Goal: Transaction & Acquisition: Book appointment/travel/reservation

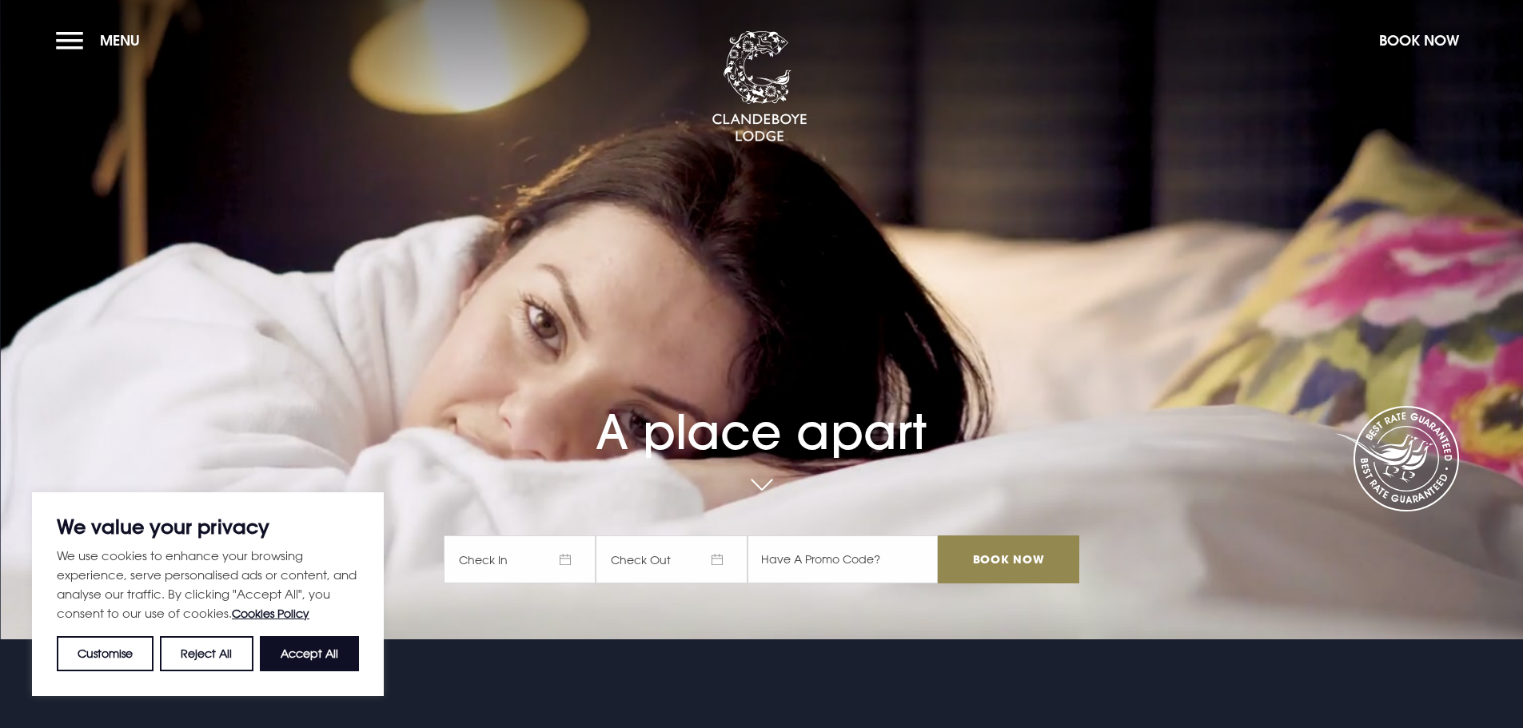
click at [317, 654] on button "Accept All" at bounding box center [309, 653] width 99 height 35
checkbox input "true"
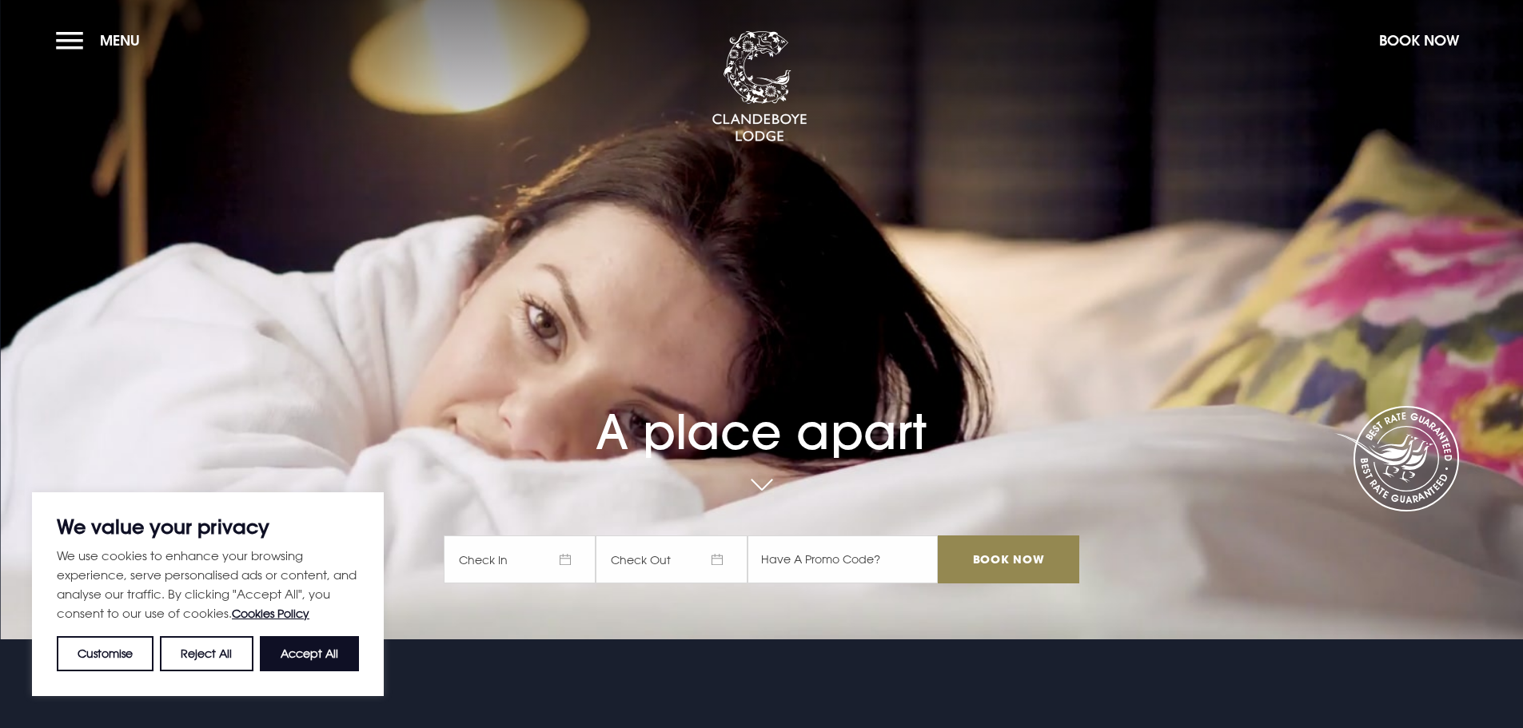
checkbox input "true"
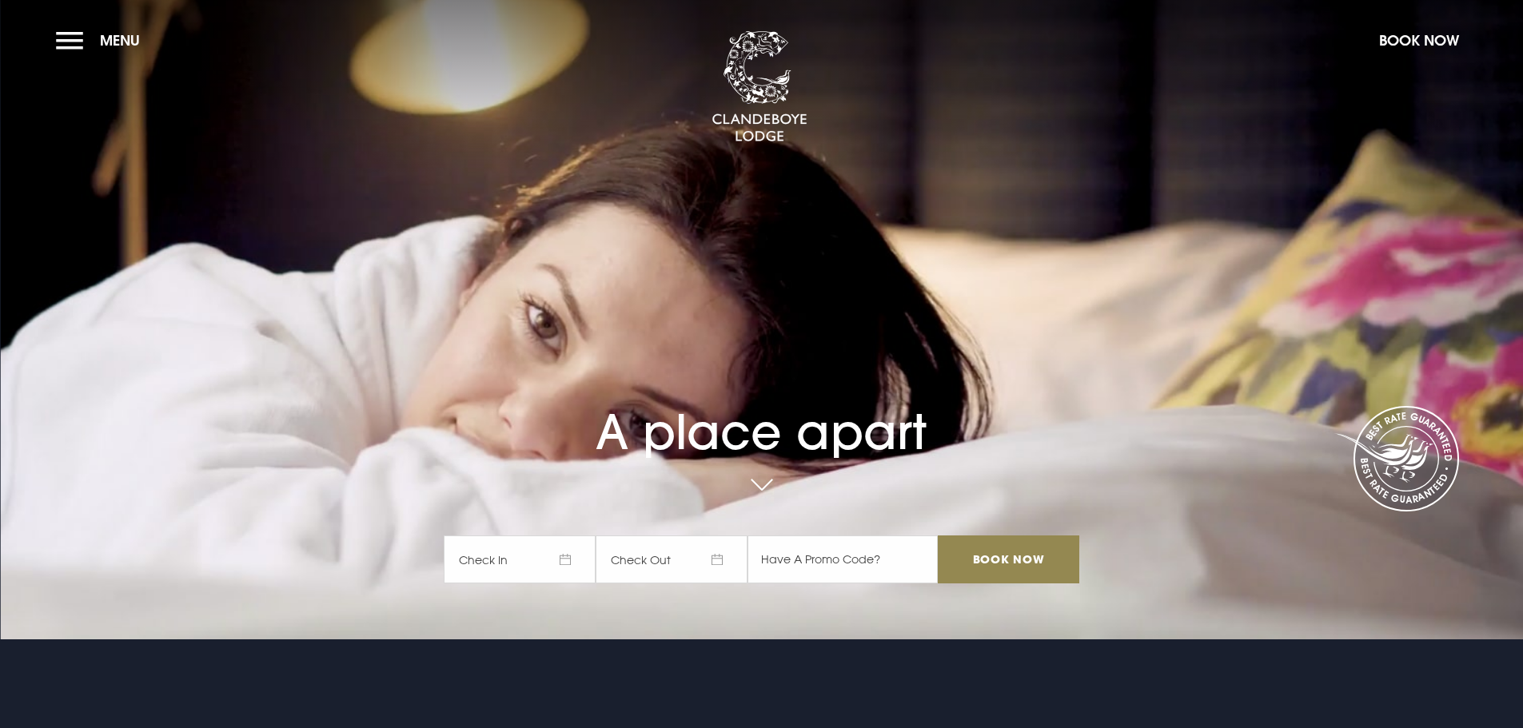
click at [561, 553] on span "Check In" at bounding box center [520, 560] width 152 height 48
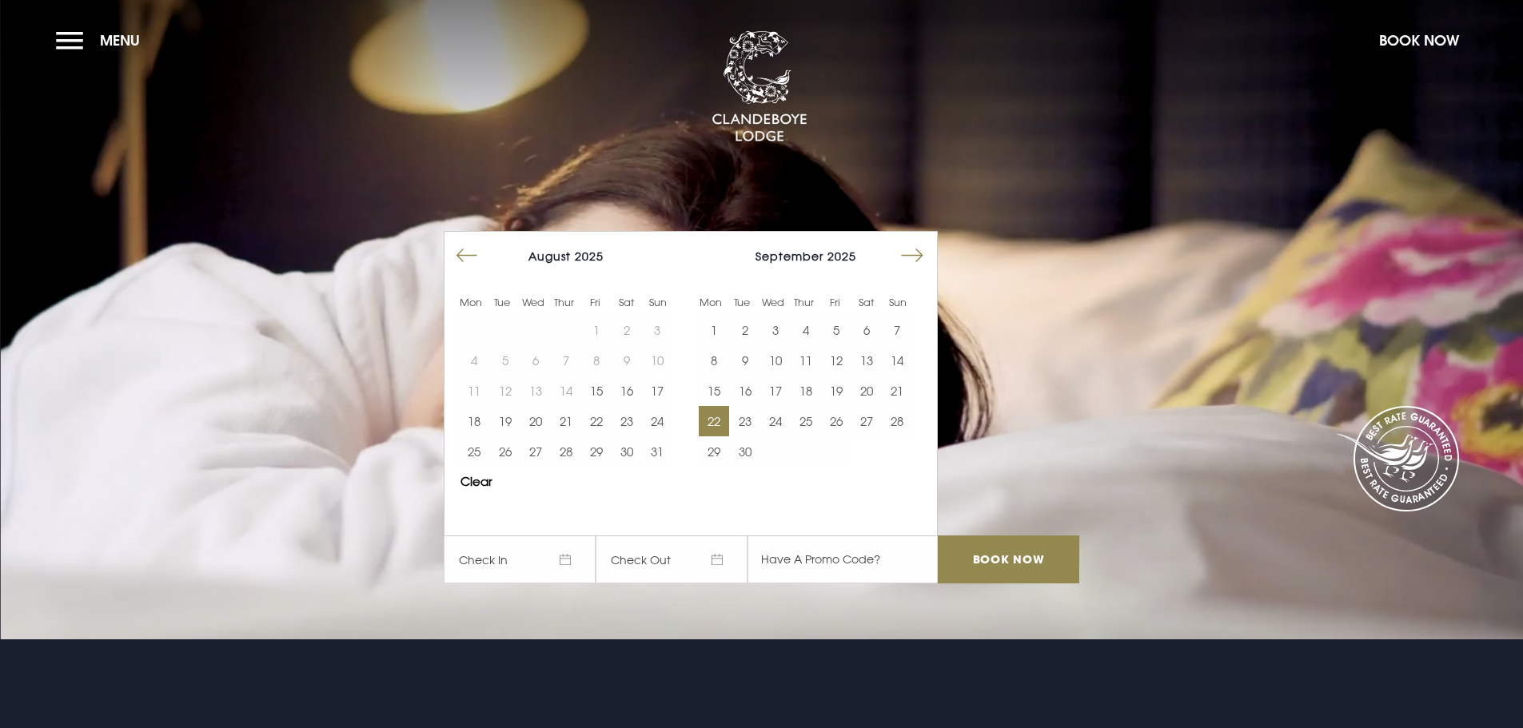
click at [723, 423] on button "22" at bounding box center [714, 421] width 30 height 30
click at [744, 423] on button "23" at bounding box center [744, 421] width 30 height 30
click at [1002, 556] on input "Book Now" at bounding box center [1008, 560] width 141 height 48
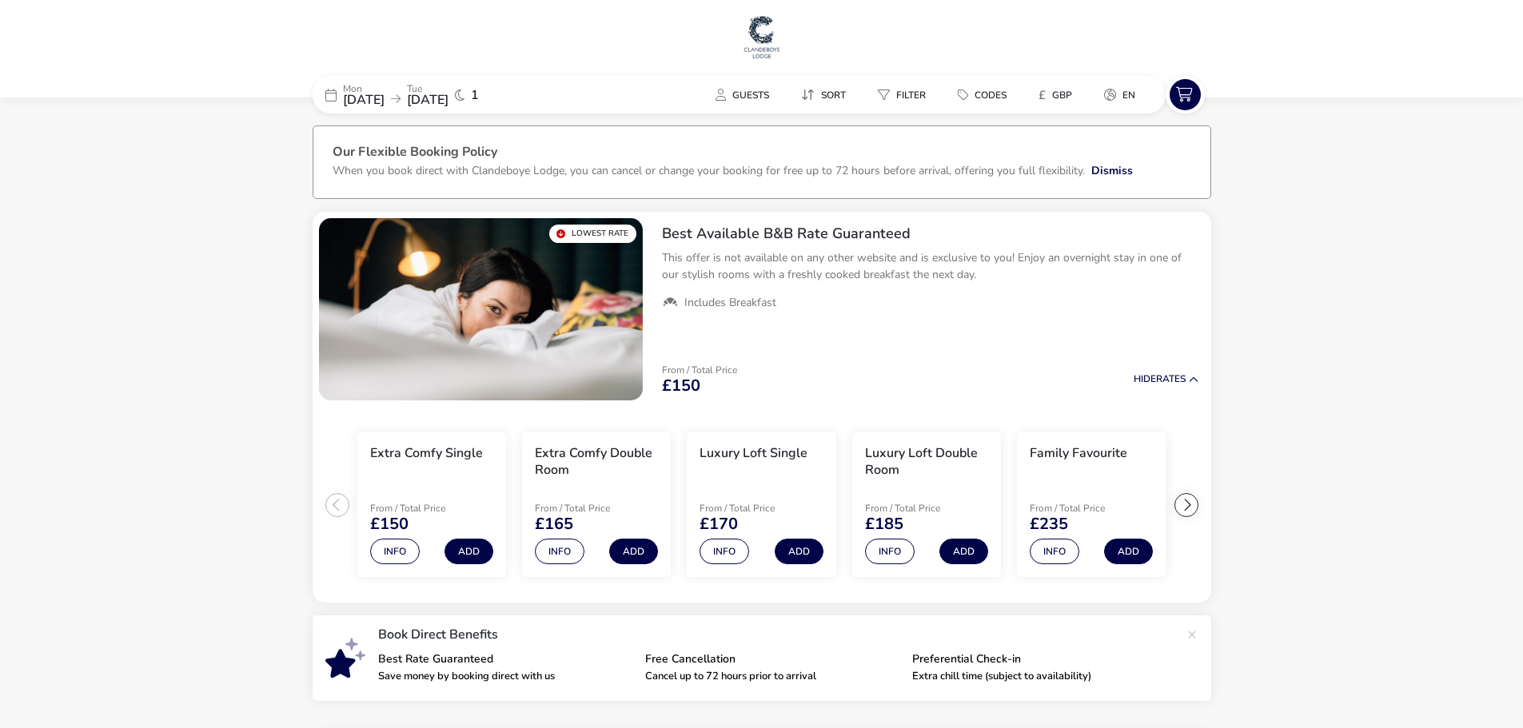
click at [521, 102] on div "[DATE] [DATE] 1" at bounding box center [433, 95] width 240 height 38
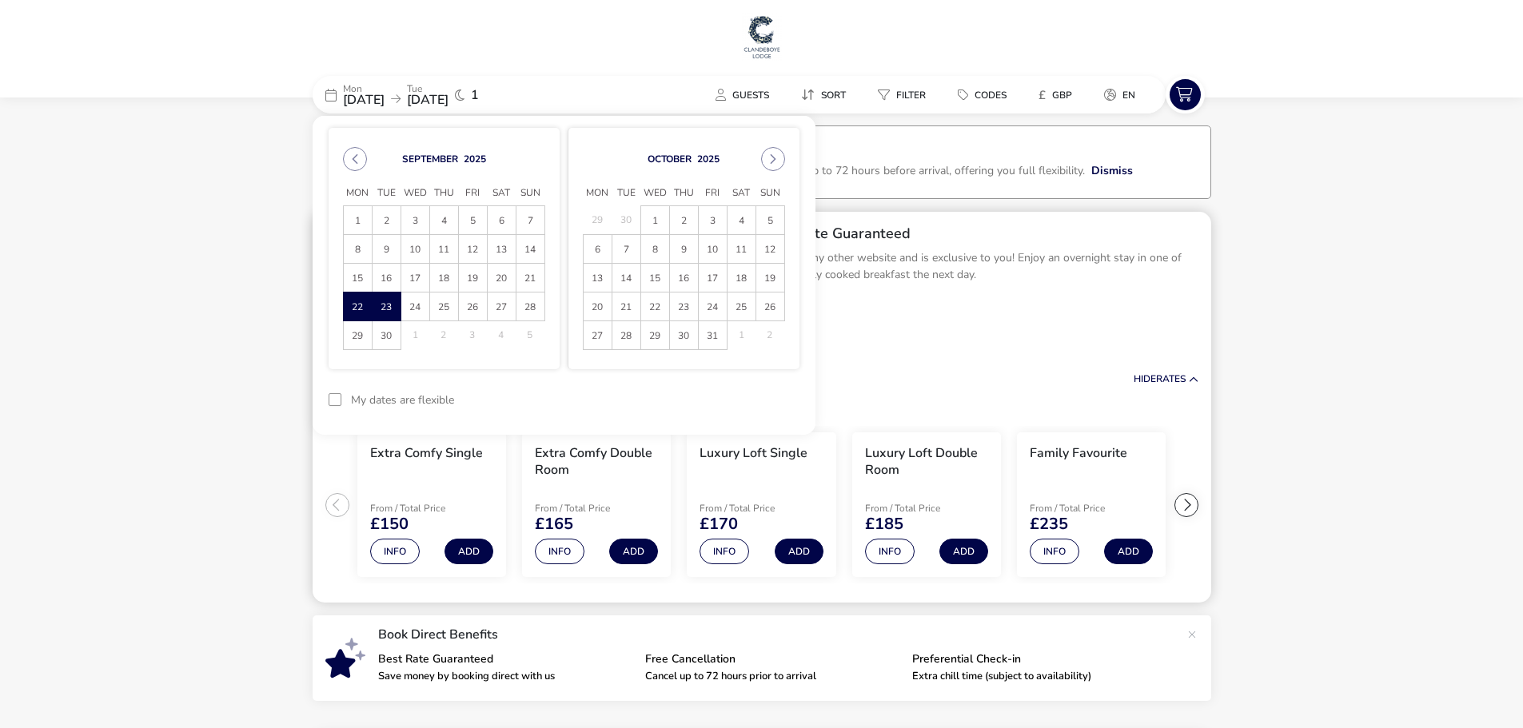
click at [1020, 319] on div "Best Available B&B Rate Guaranteed This offer is not available on any other web…" at bounding box center [930, 268] width 562 height 112
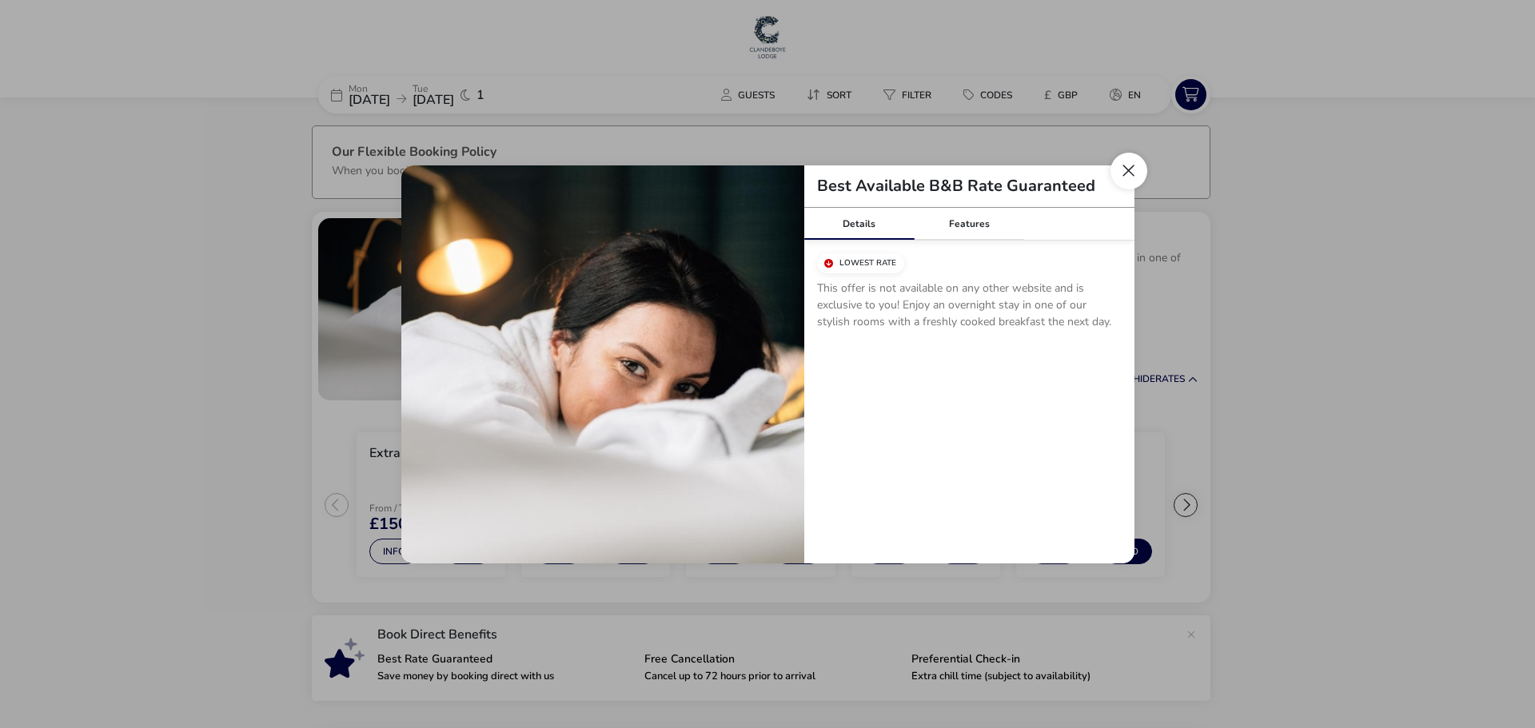
click at [1119, 171] on button "Close modal" at bounding box center [1129, 171] width 37 height 37
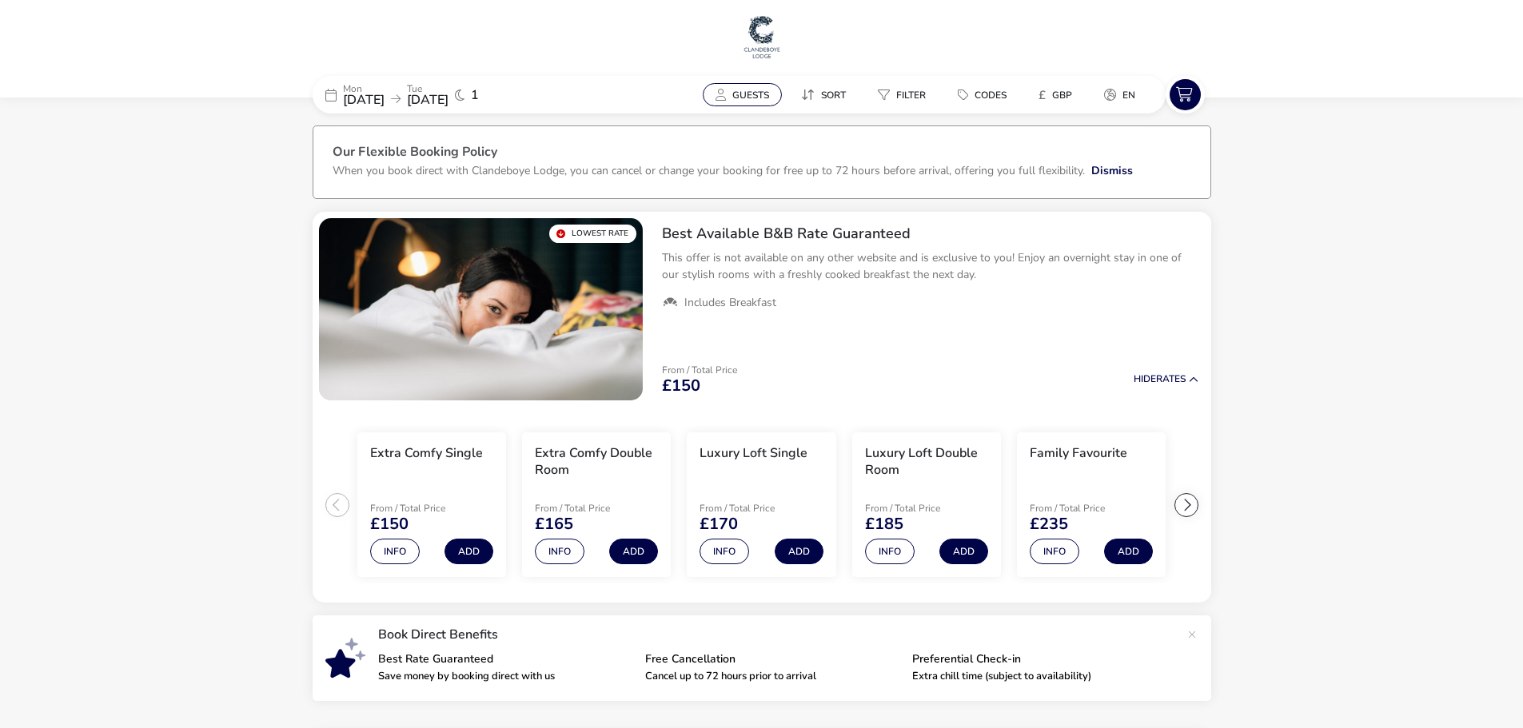
click at [728, 93] on button "Guests" at bounding box center [742, 94] width 79 height 23
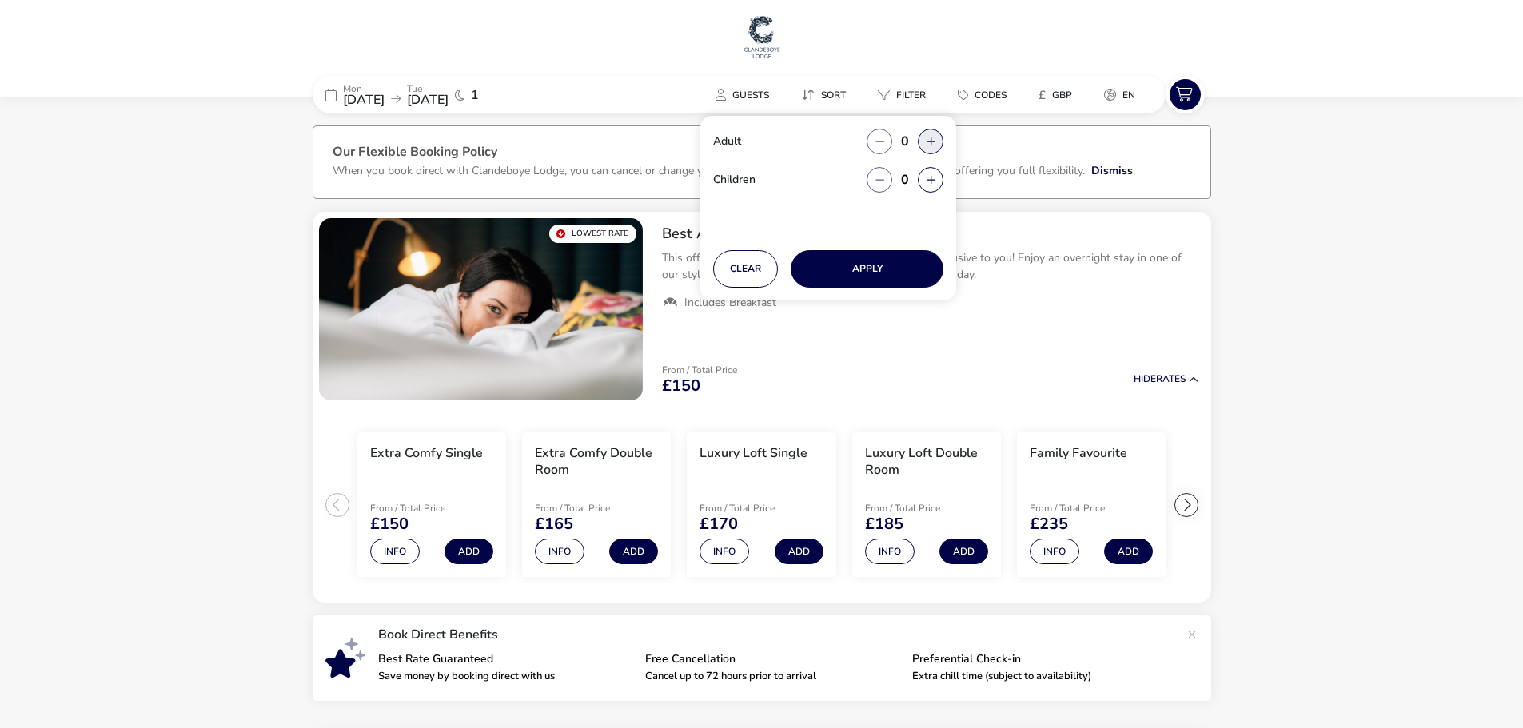
click at [934, 143] on button "button" at bounding box center [931, 142] width 26 height 26
click at [935, 143] on span "button" at bounding box center [935, 143] width 0 height 0
type input "2"
click at [932, 182] on button "button" at bounding box center [931, 180] width 26 height 26
click at [933, 183] on span "button" at bounding box center [933, 183] width 0 height 0
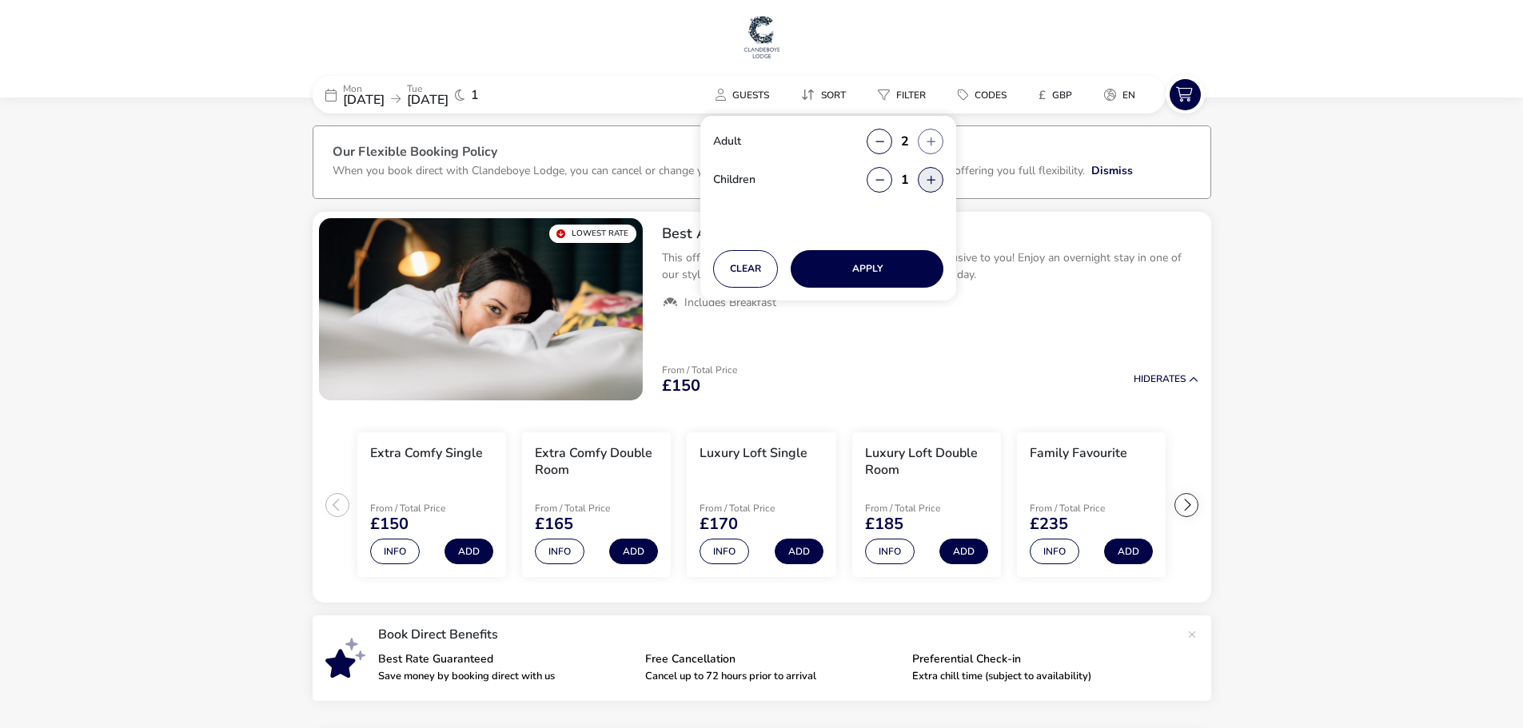
type input "2"
click at [897, 272] on button "Apply" at bounding box center [867, 269] width 153 height 38
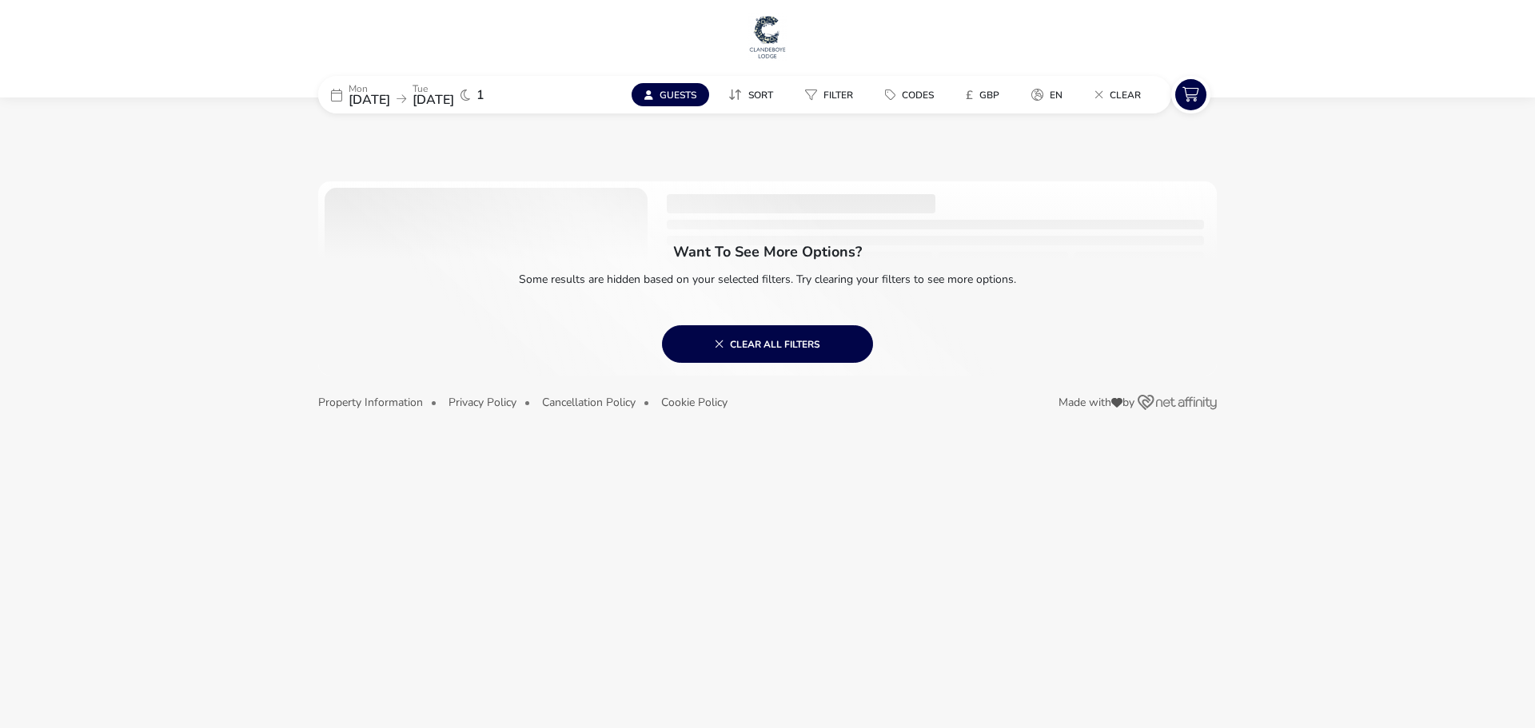
click at [394, 110] on div "Mon 22 Sep 2025 Tue 23 Sep 2025 1" at bounding box center [438, 95] width 240 height 38
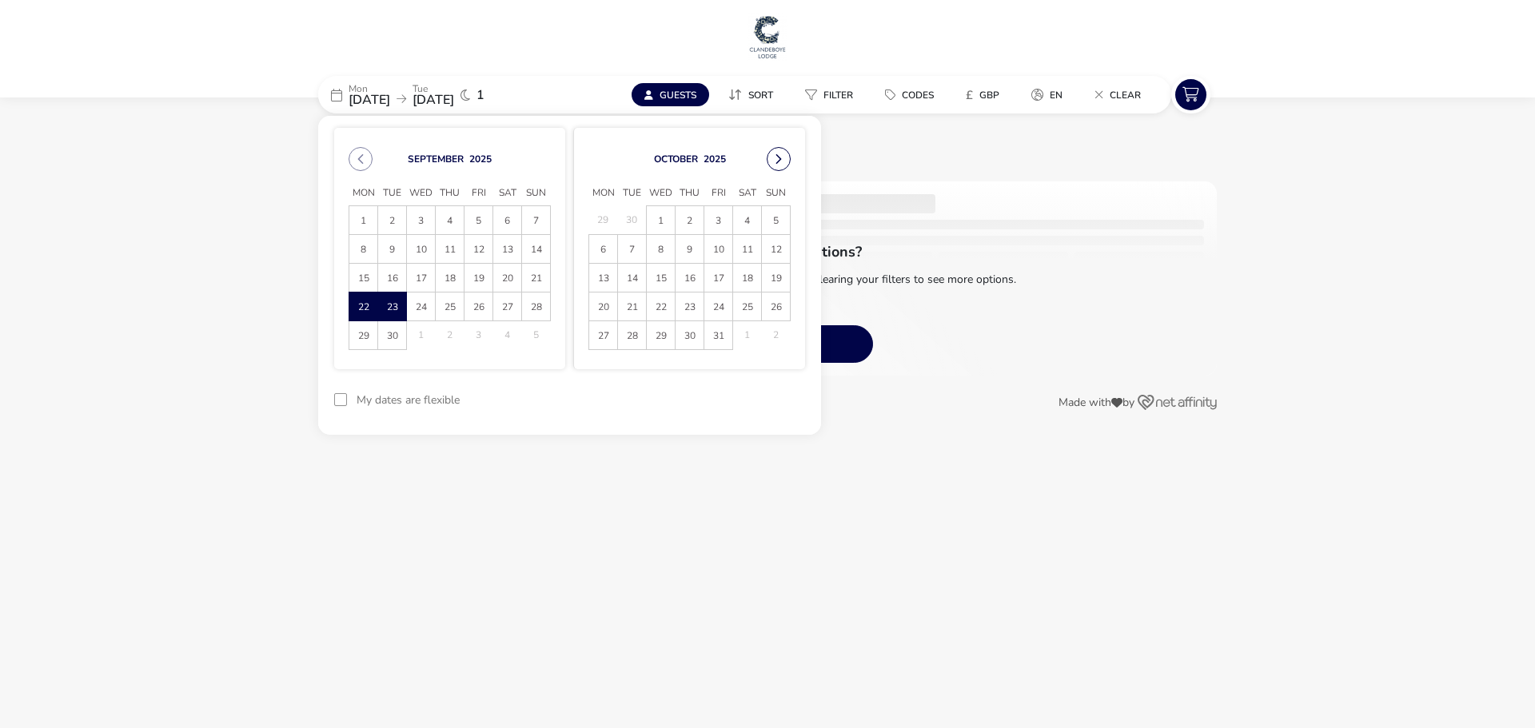
click at [771, 158] on button "Next Month" at bounding box center [779, 159] width 24 height 24
drag, startPoint x: 608, startPoint y: 280, endPoint x: 625, endPoint y: 281, distance: 16.8
click at [608, 281] on span "10" at bounding box center [603, 278] width 28 height 28
drag, startPoint x: 630, startPoint y: 279, endPoint x: 672, endPoint y: 288, distance: 42.5
click at [636, 280] on span "11" at bounding box center [632, 278] width 28 height 28
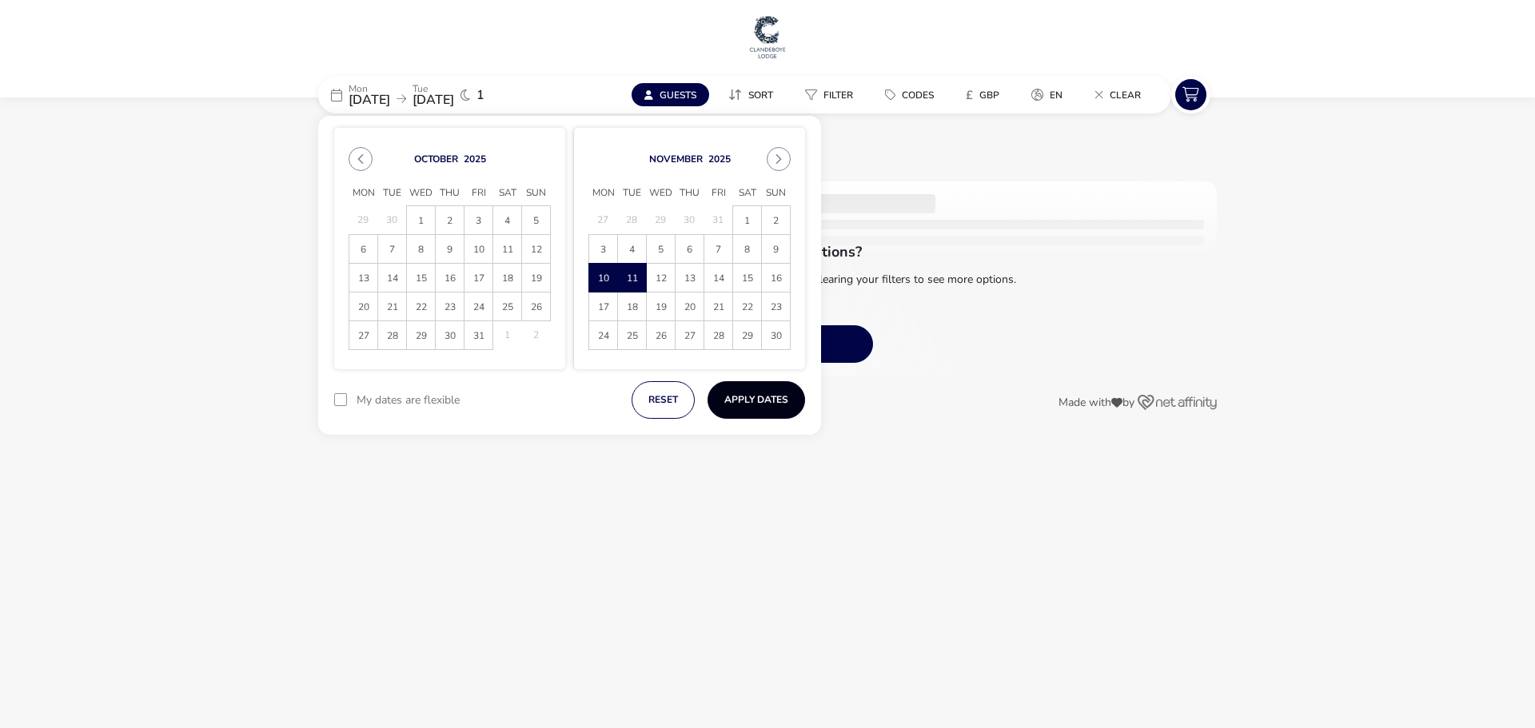
click at [752, 399] on button "Apply Dates" at bounding box center [757, 400] width 98 height 38
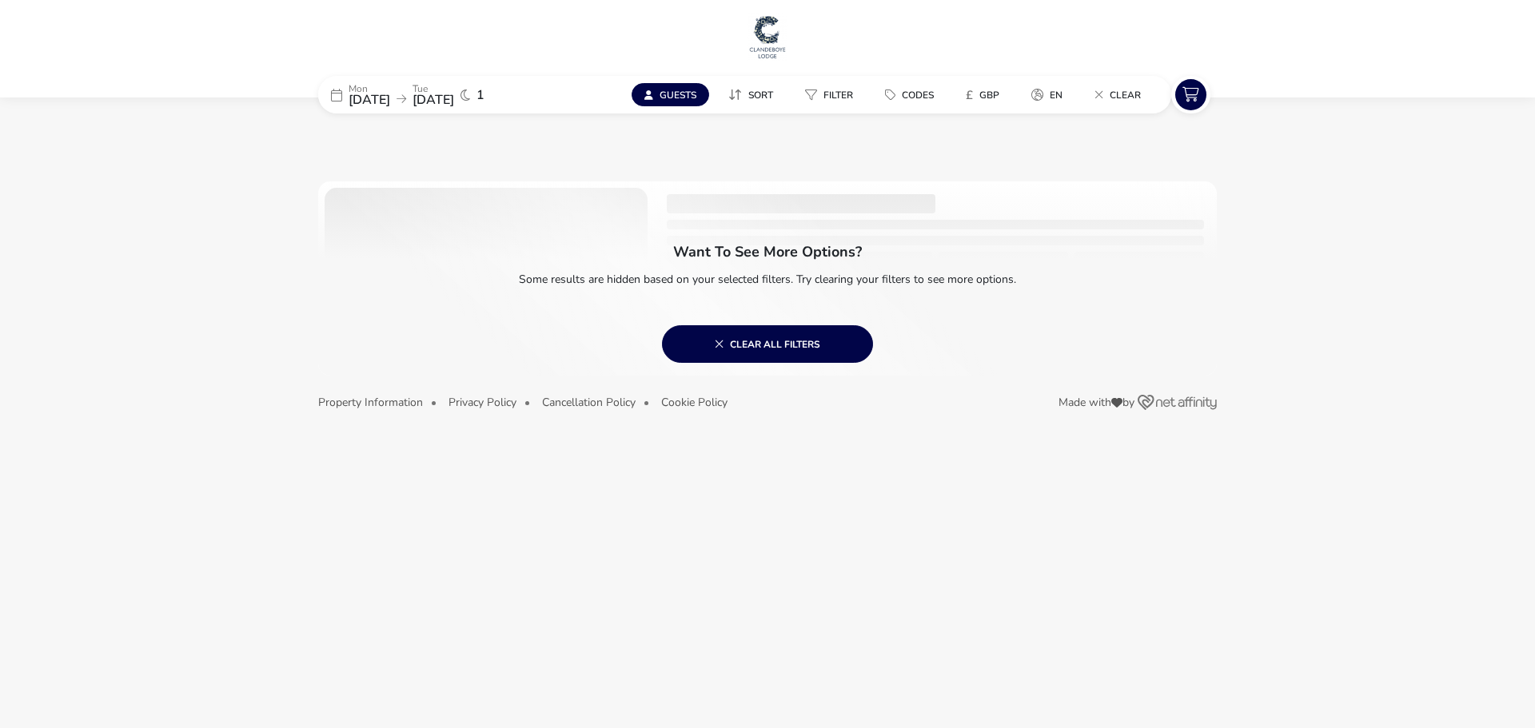
click at [672, 99] on span "Guests" at bounding box center [678, 95] width 37 height 13
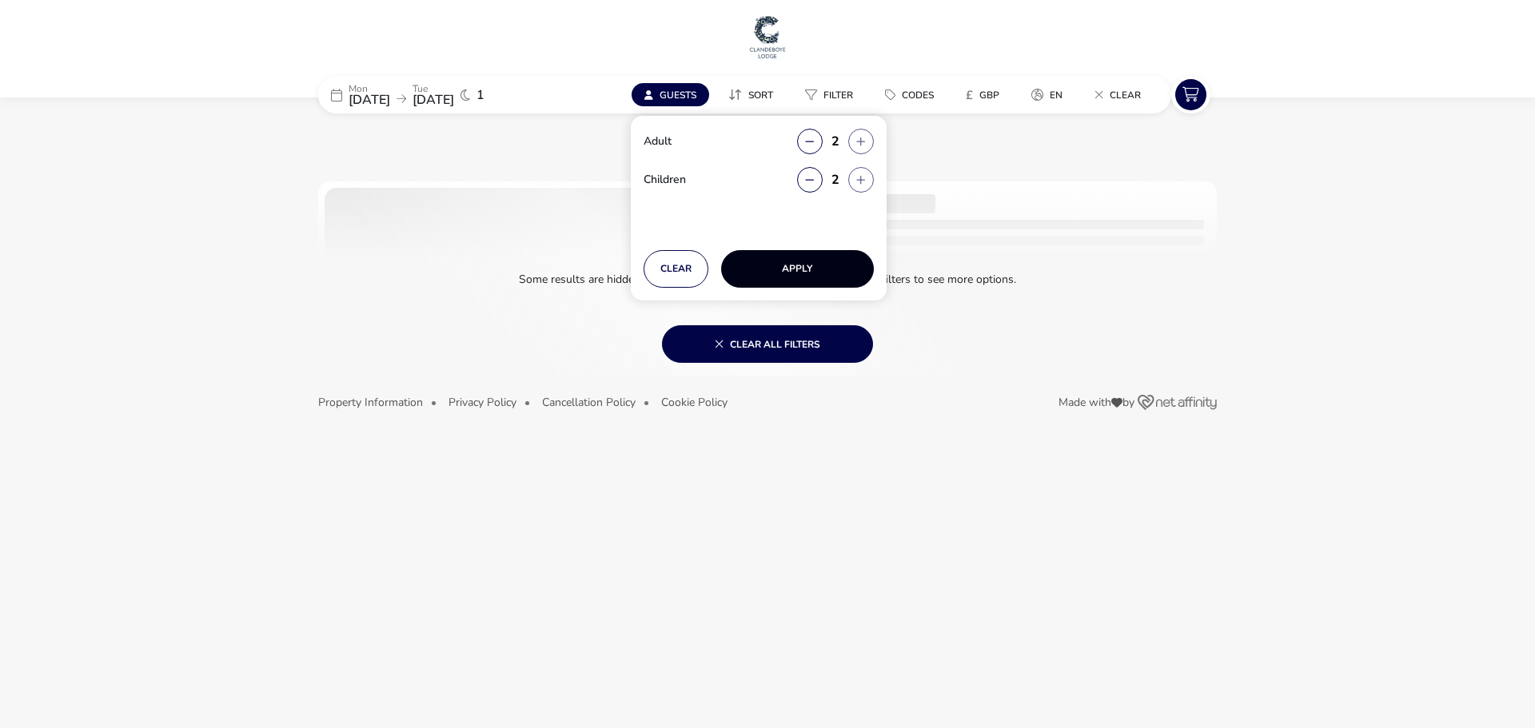
click at [796, 266] on button "Apply" at bounding box center [797, 269] width 153 height 38
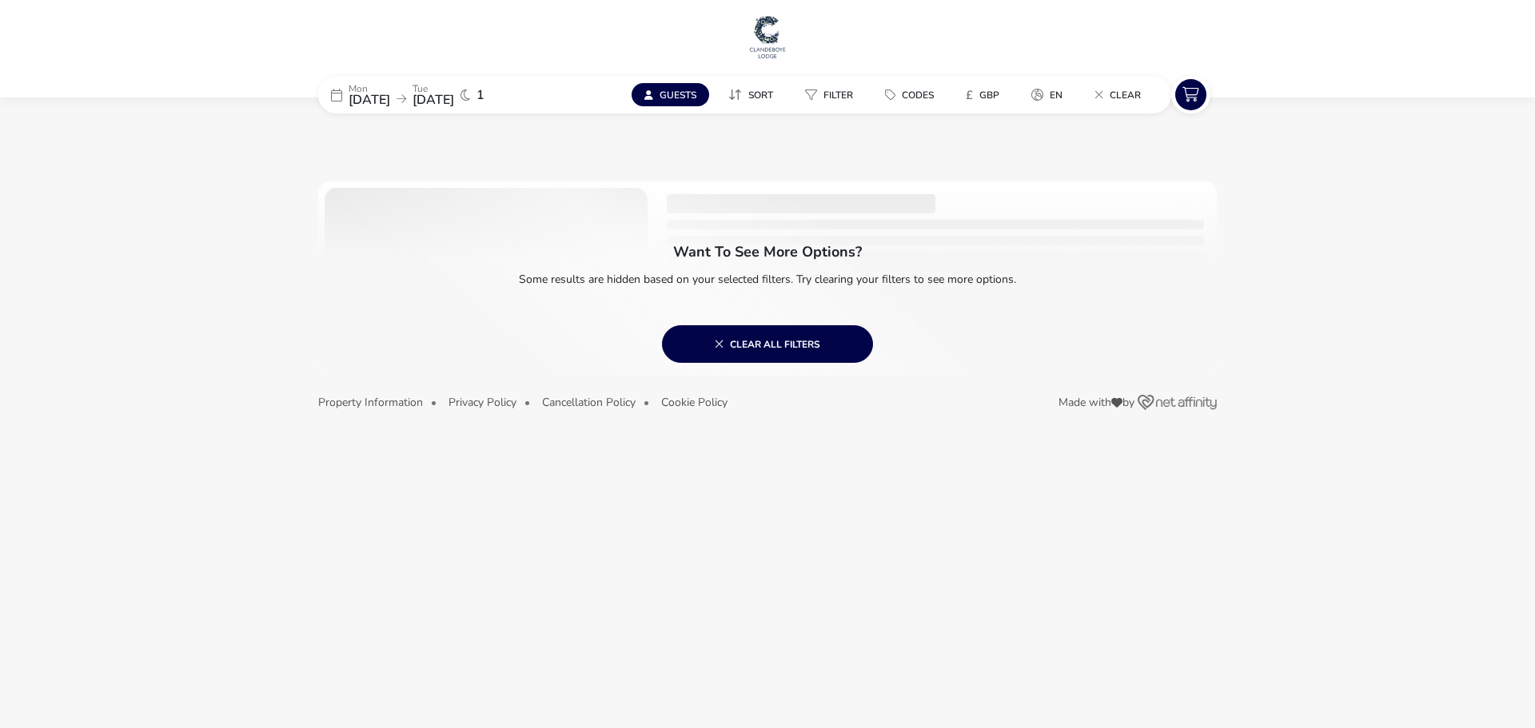
click at [1004, 225] on div at bounding box center [767, 279] width 899 height 194
click at [454, 93] on span "11 Nov 2025" at bounding box center [434, 100] width 42 height 18
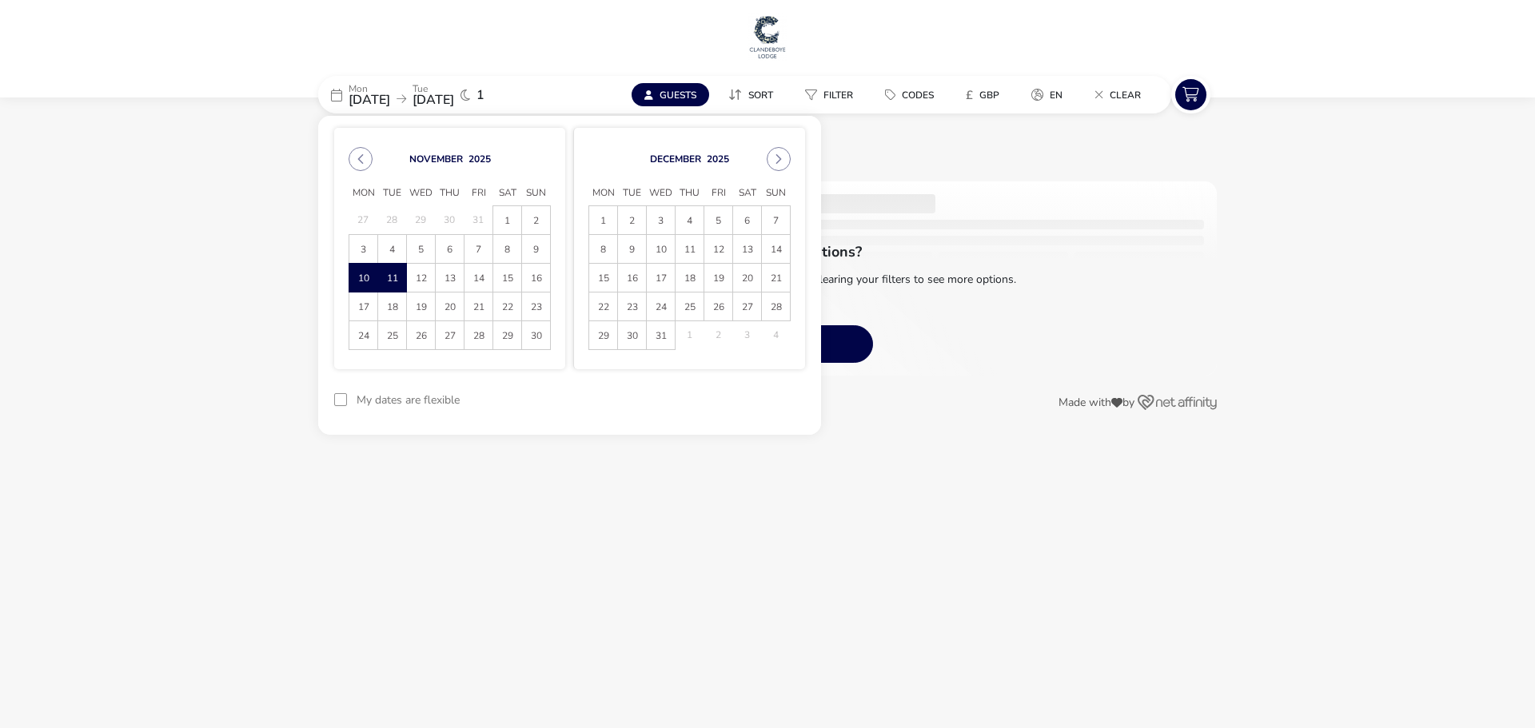
click at [600, 218] on span "1" at bounding box center [603, 220] width 28 height 28
drag, startPoint x: 621, startPoint y: 221, endPoint x: 637, endPoint y: 225, distance: 16.7
click at [621, 221] on span "2" at bounding box center [632, 220] width 28 height 28
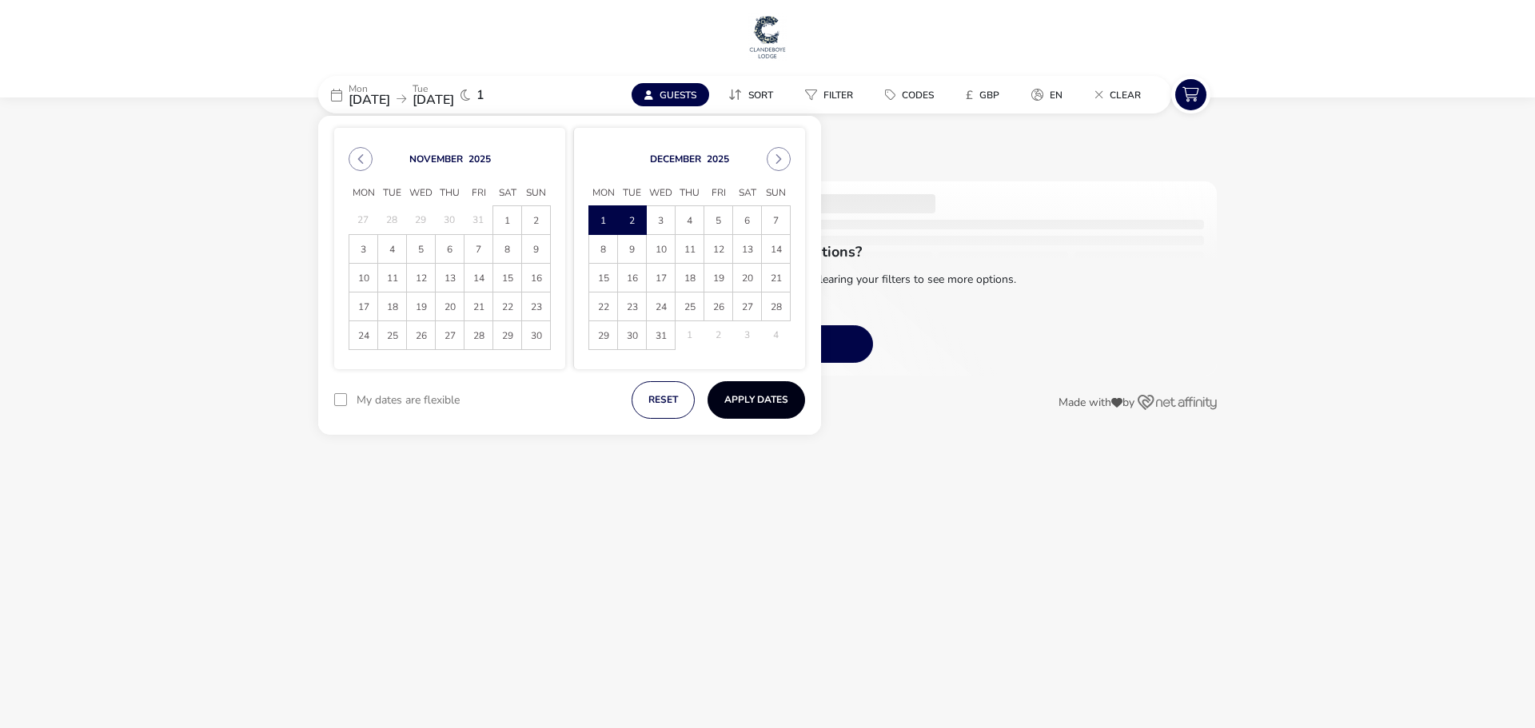
click at [740, 401] on button "Apply Dates" at bounding box center [757, 400] width 98 height 38
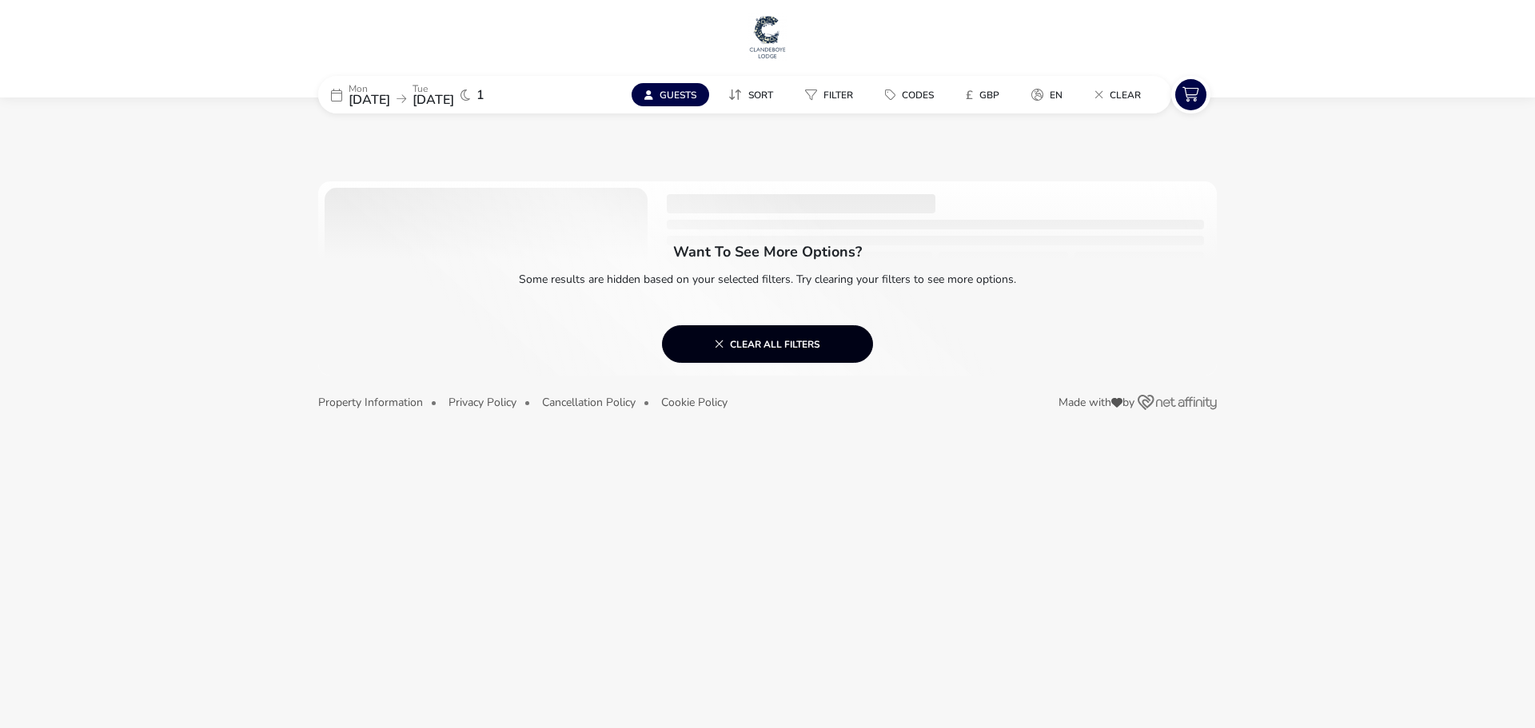
click at [725, 337] on button "Clear all filters" at bounding box center [767, 344] width 211 height 38
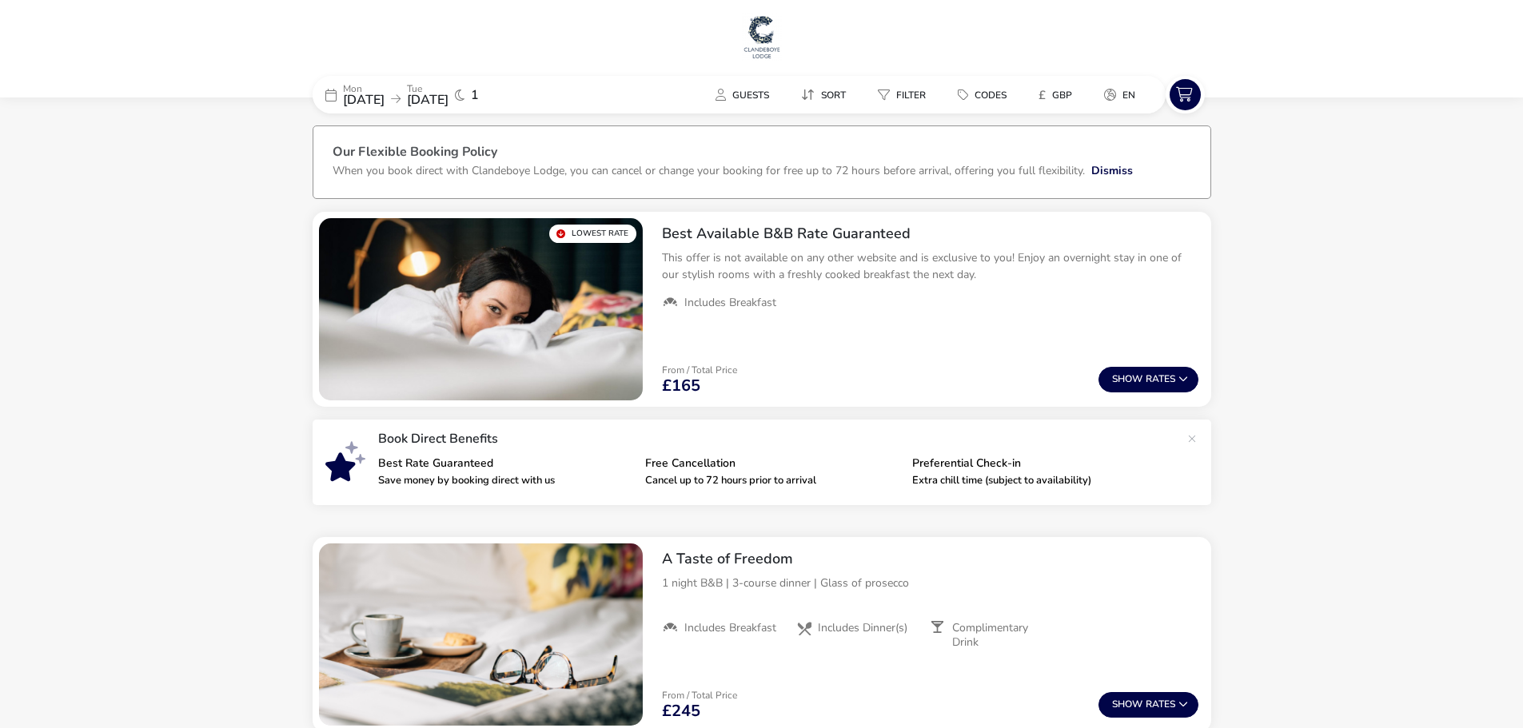
click at [385, 102] on span "01 Dec 2025" at bounding box center [364, 100] width 42 height 18
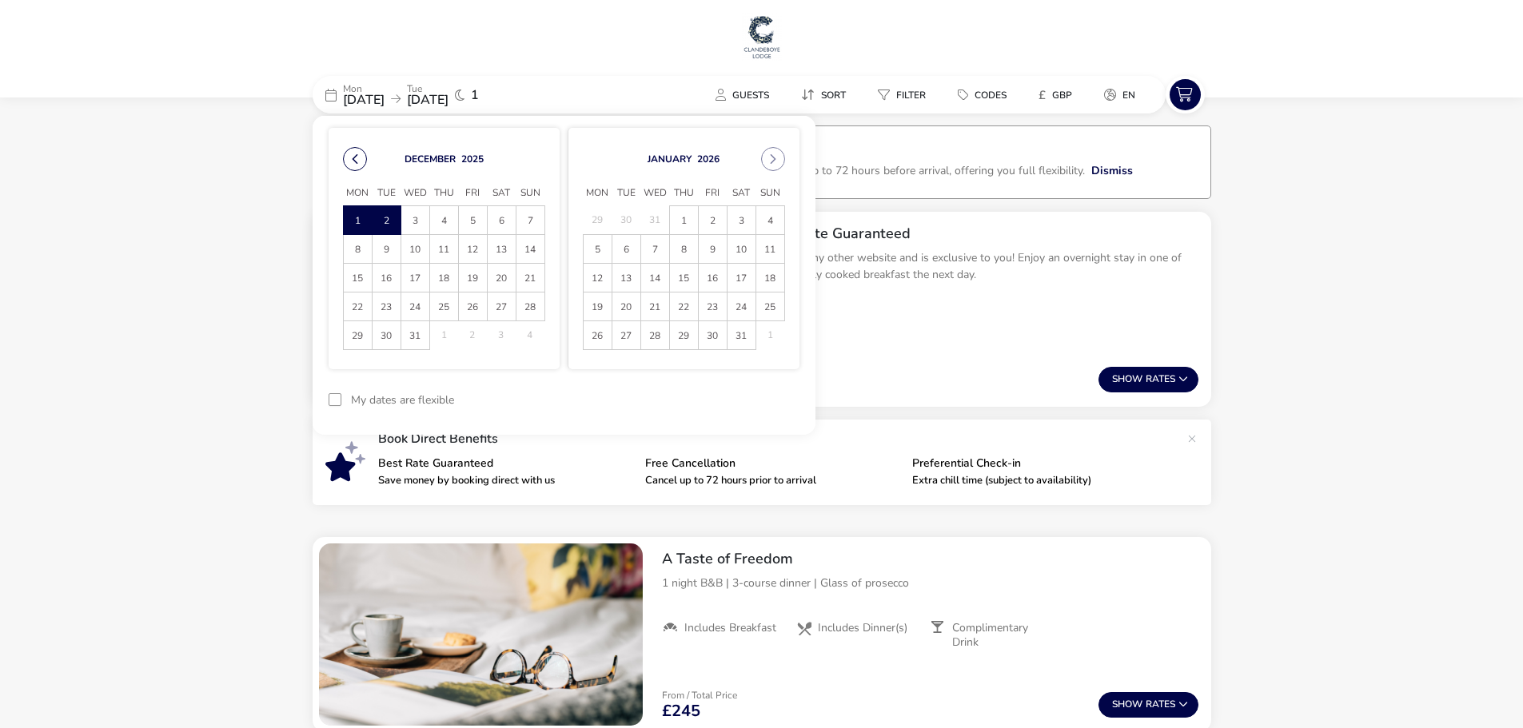
click at [350, 161] on button "Previous Month" at bounding box center [355, 159] width 24 height 24
click at [354, 158] on button "Previous Month" at bounding box center [355, 159] width 24 height 24
drag, startPoint x: 354, startPoint y: 336, endPoint x: 380, endPoint y: 339, distance: 25.8
click at [356, 335] on span "27" at bounding box center [358, 335] width 28 height 28
click at [381, 339] on span "28" at bounding box center [387, 335] width 28 height 28
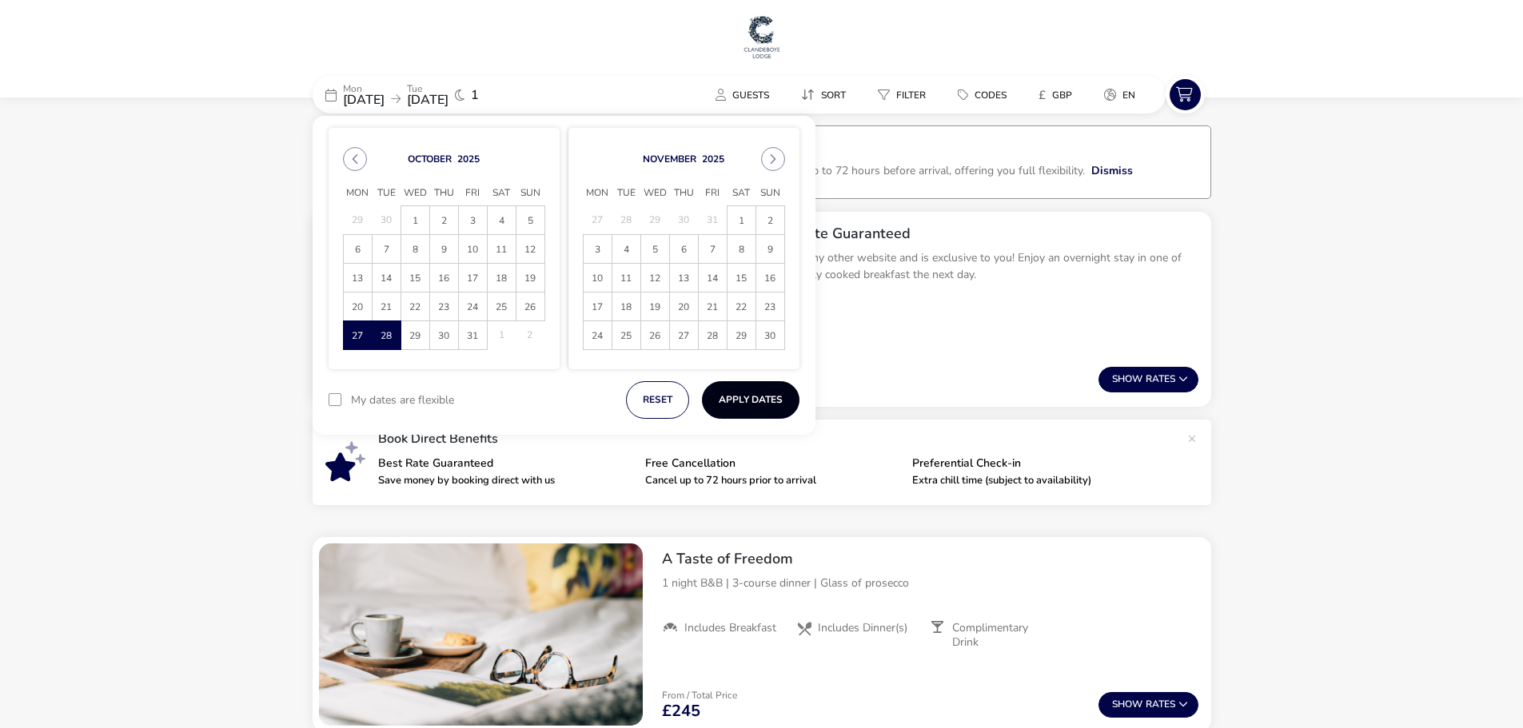
click at [736, 397] on button "Apply Dates" at bounding box center [751, 400] width 98 height 38
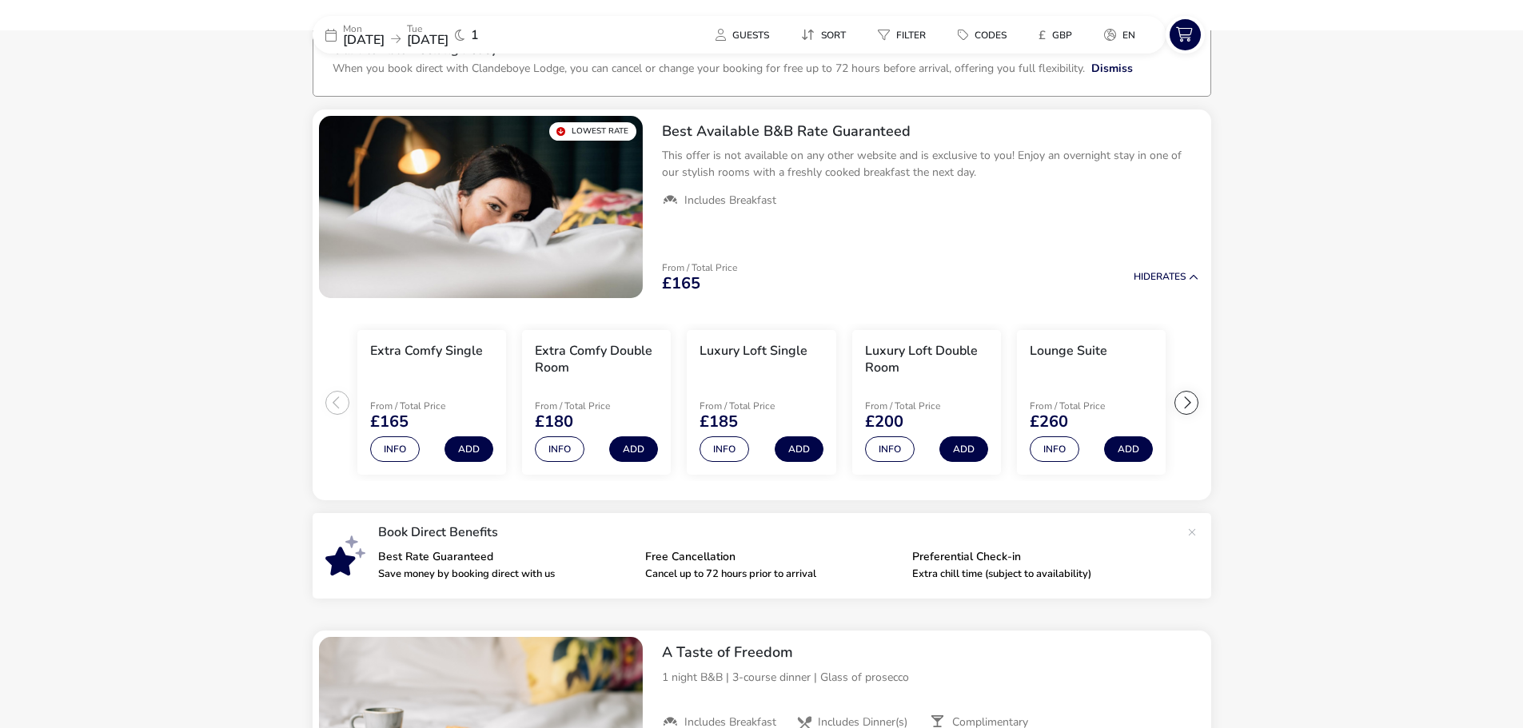
scroll to position [132, 0]
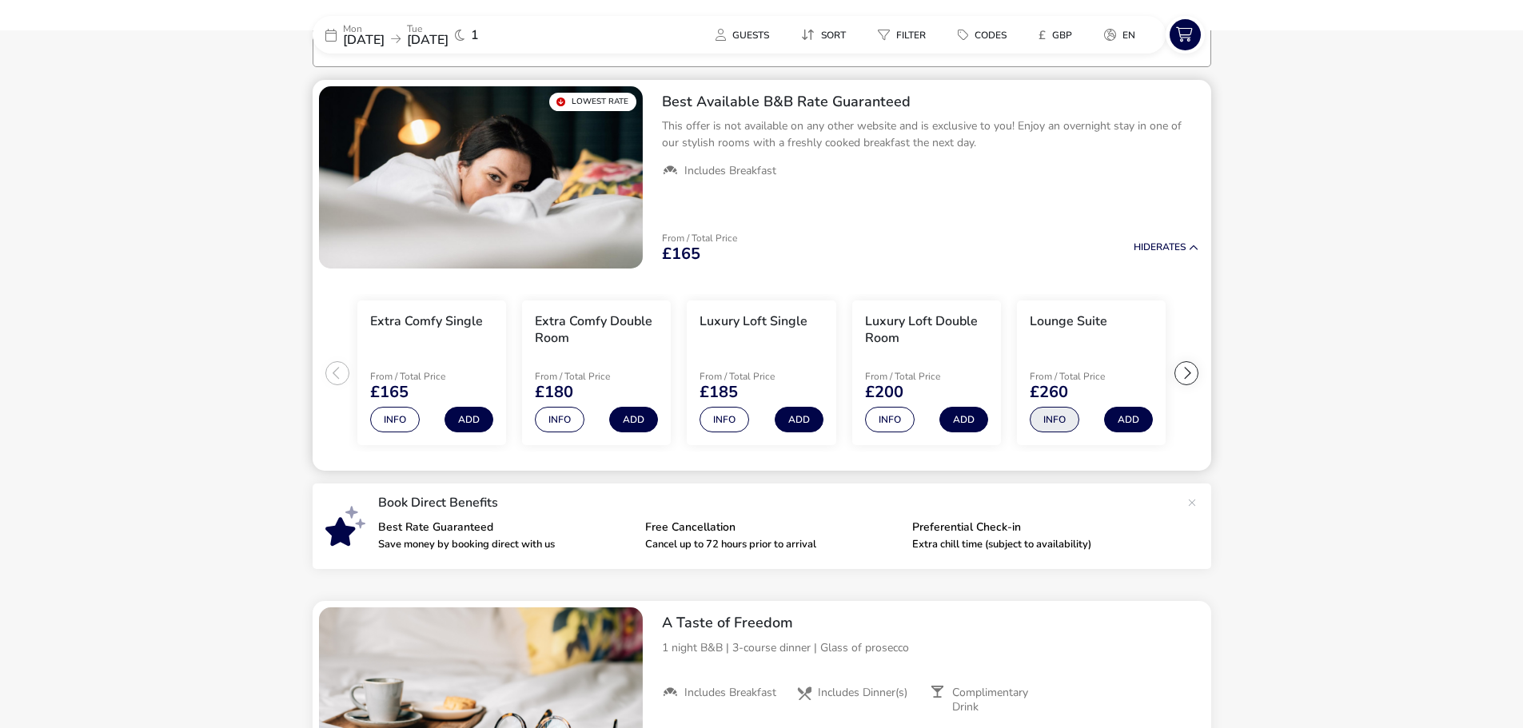
click at [1045, 423] on button "Info" at bounding box center [1055, 420] width 50 height 26
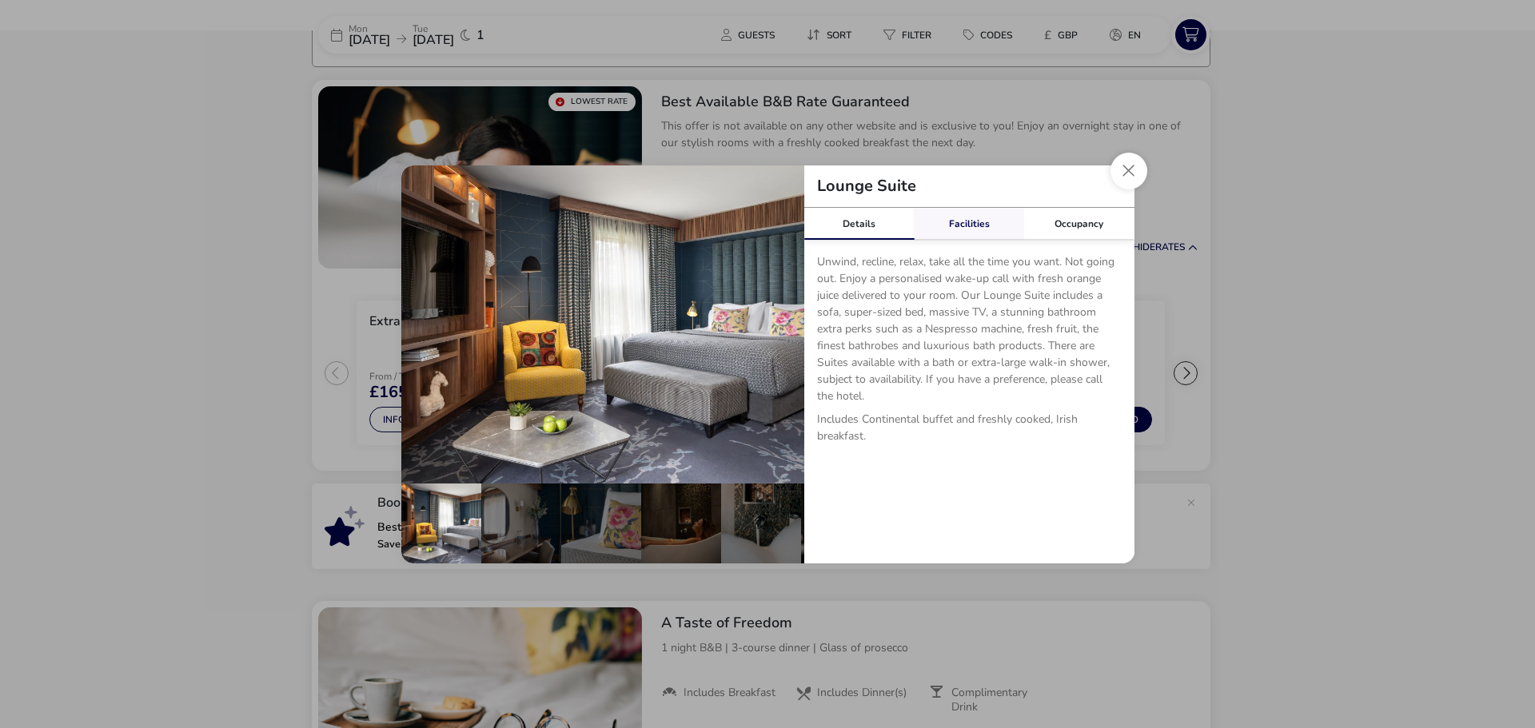
click at [975, 220] on link "Facilities" at bounding box center [969, 224] width 110 height 32
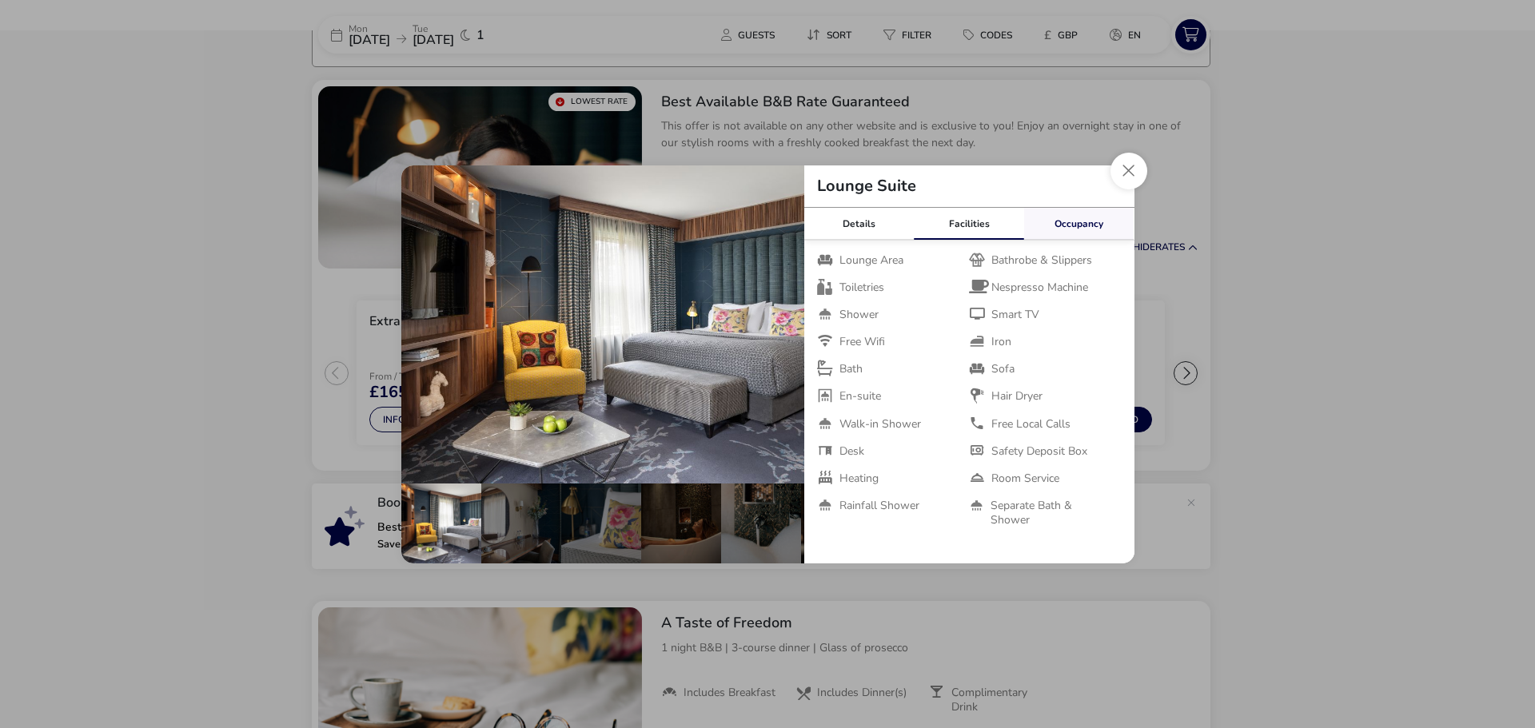
click at [1073, 227] on link "Occupancy" at bounding box center [1079, 224] width 110 height 32
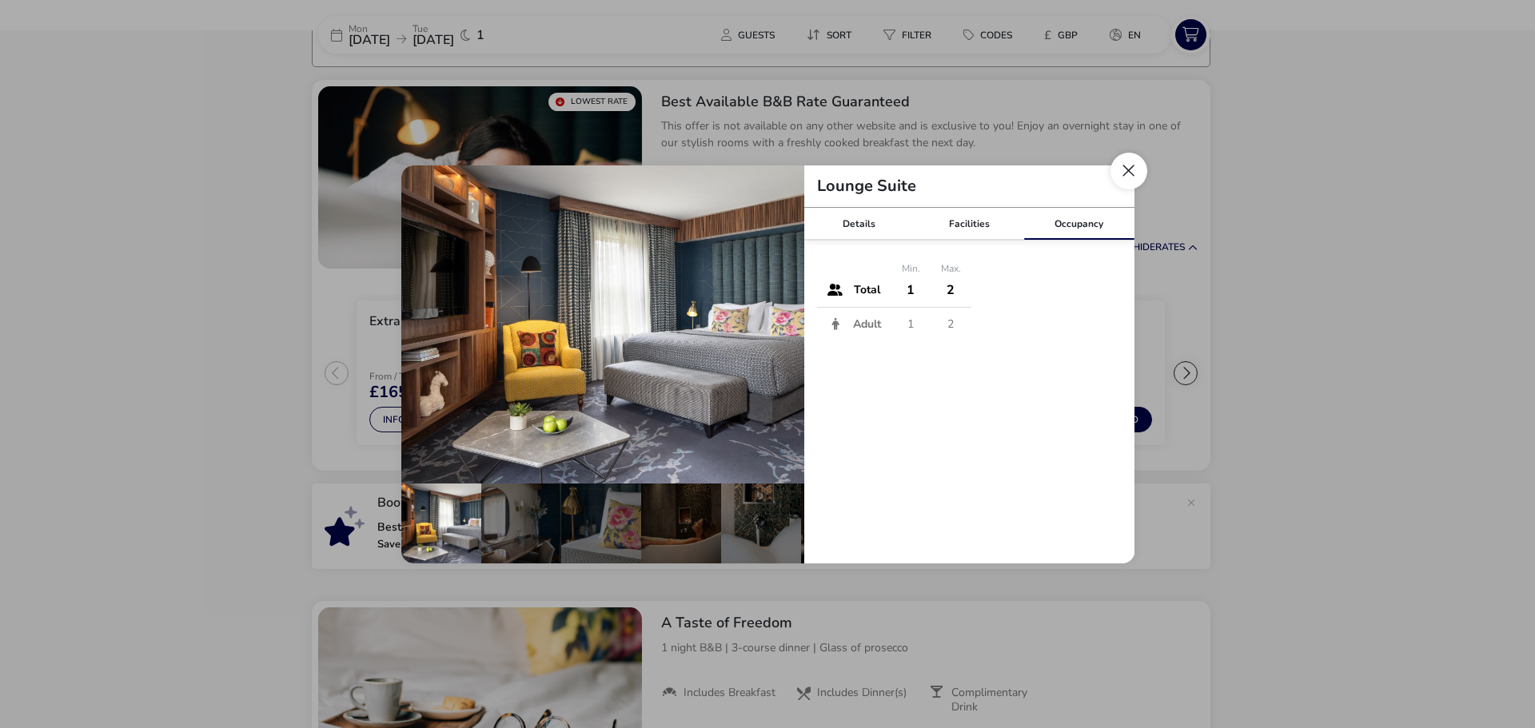
click at [1136, 178] on button "Close dialog" at bounding box center [1129, 171] width 37 height 37
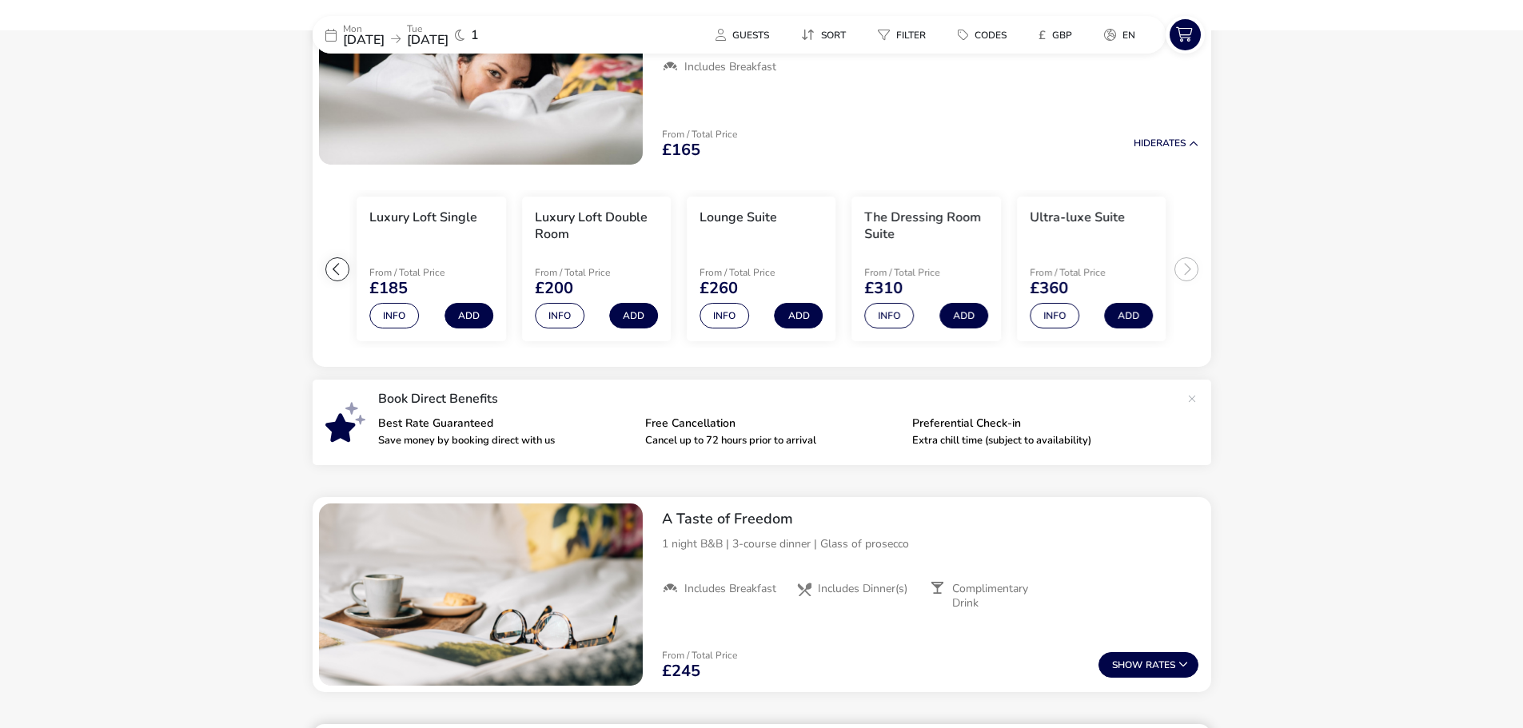
scroll to position [52, 0]
